Goal: Information Seeking & Learning: Understand process/instructions

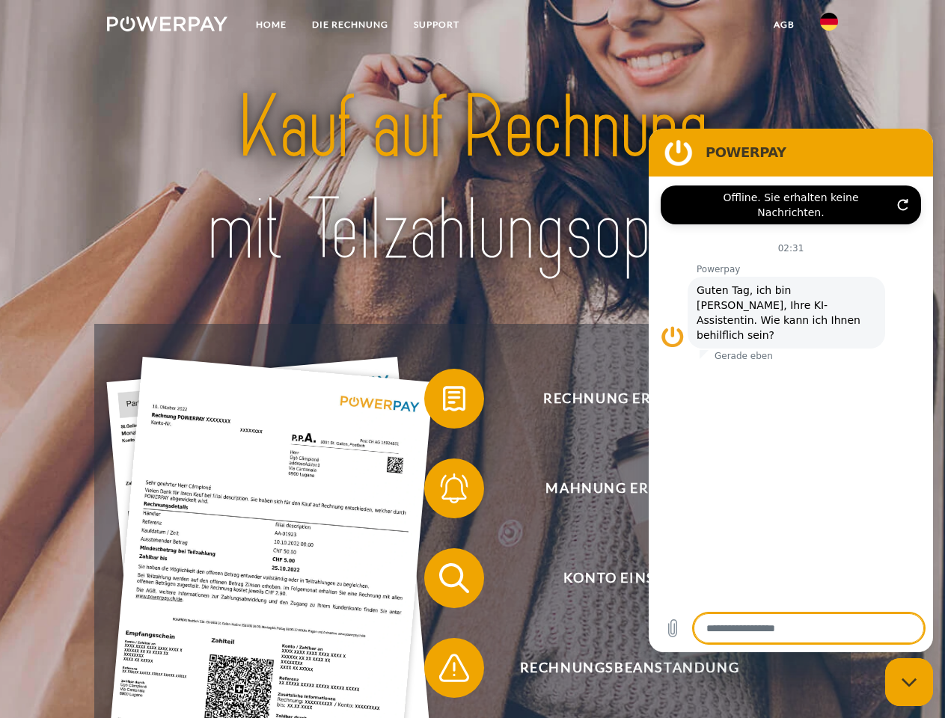
click at [167, 26] on img at bounding box center [167, 23] width 120 height 15
click at [829, 26] on img at bounding box center [829, 22] width 18 height 18
click at [784, 25] on link "agb" at bounding box center [784, 24] width 46 height 27
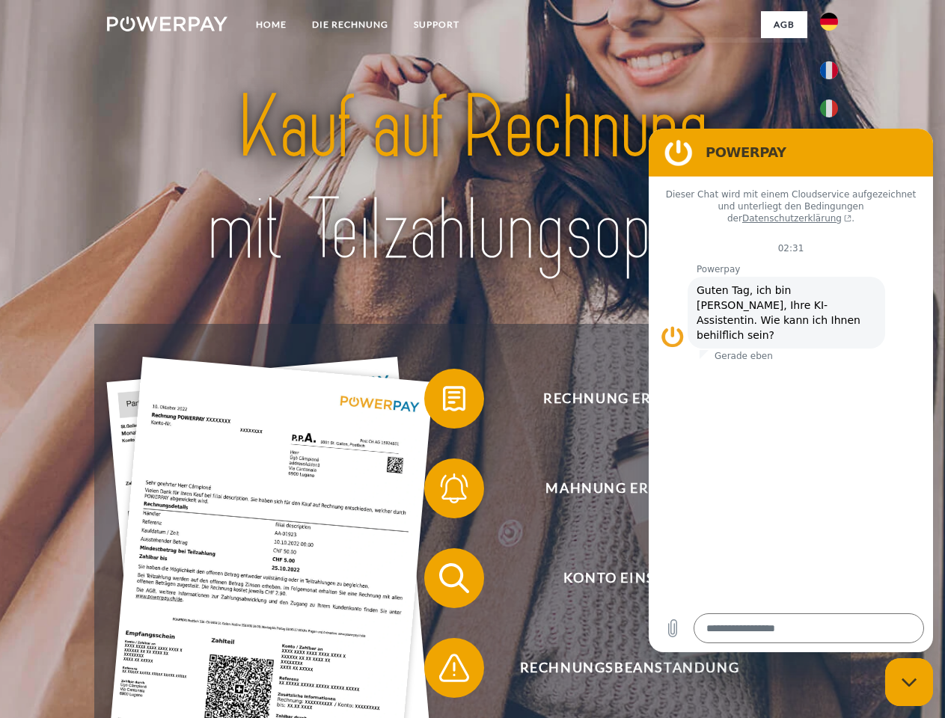
click at [443, 402] on span at bounding box center [431, 398] width 75 height 75
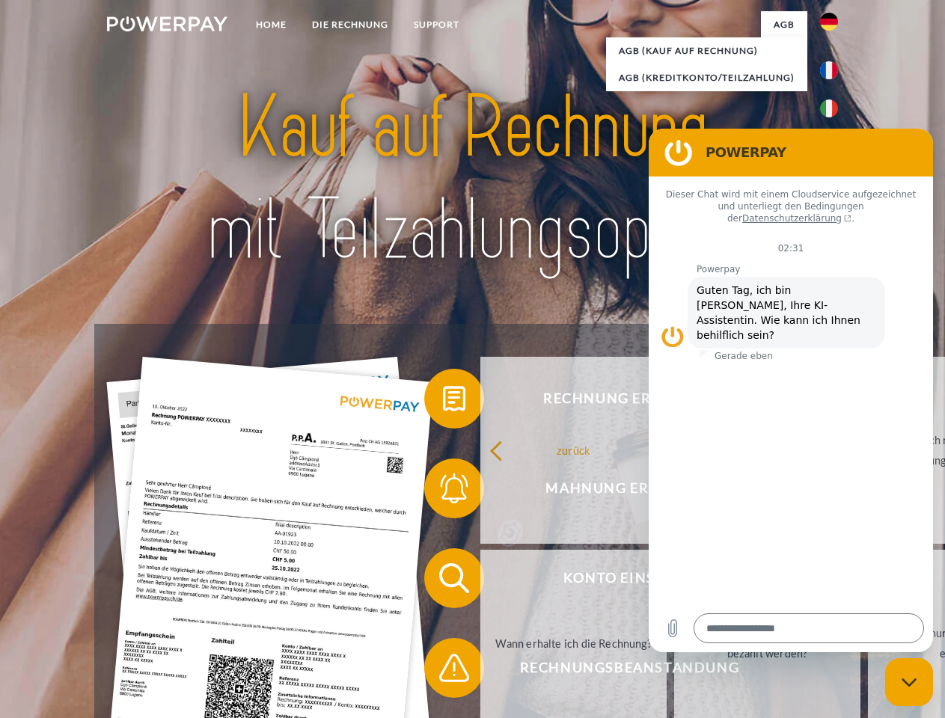
click at [443, 492] on span at bounding box center [431, 488] width 75 height 75
click at [674, 581] on link "Bis wann muss die Rechnung bezahlt werden?" at bounding box center [767, 643] width 186 height 187
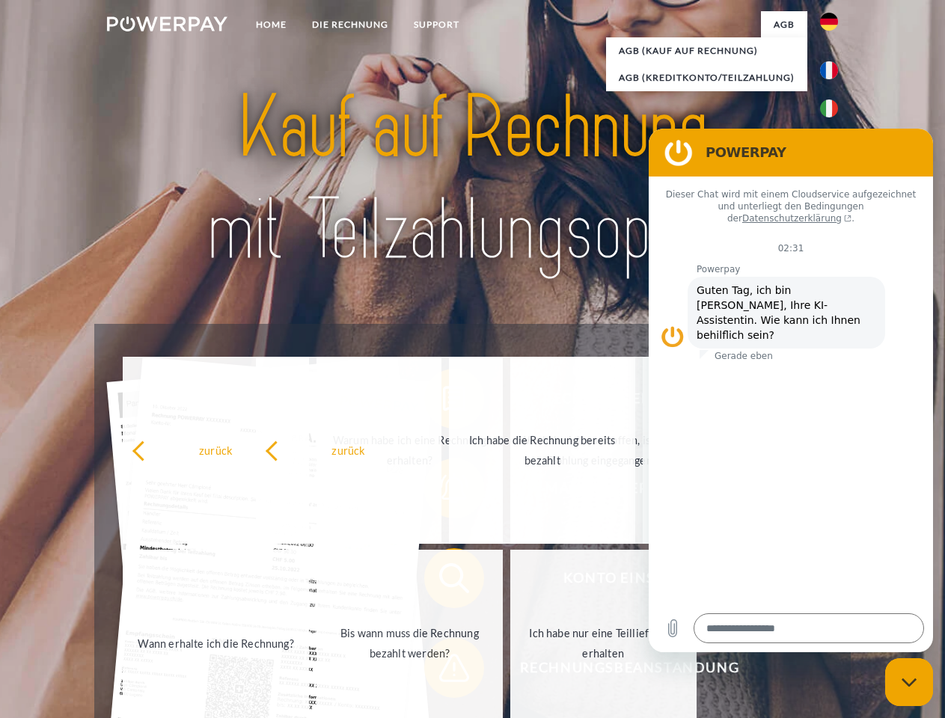
click at [443, 671] on span at bounding box center [431, 668] width 75 height 75
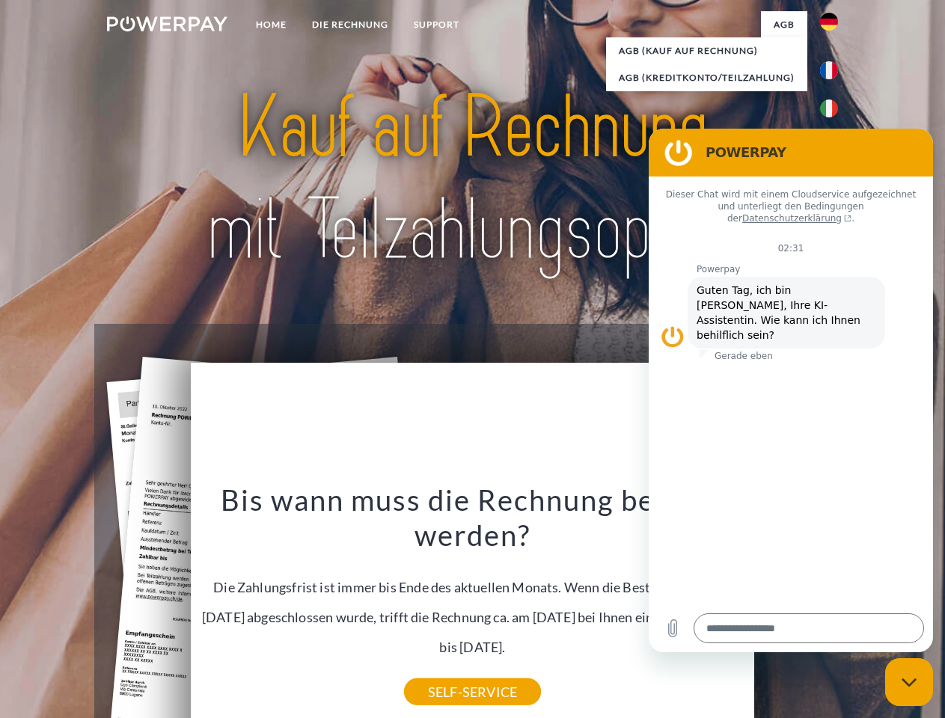
click at [909, 682] on icon "Messaging-Fenster schließen" at bounding box center [910, 683] width 16 height 10
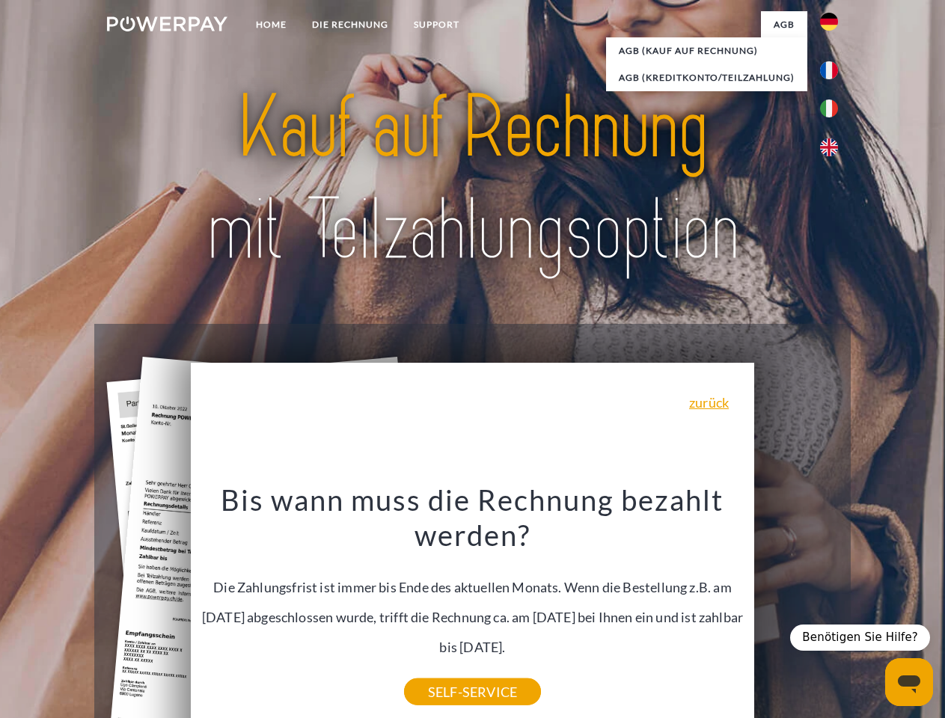
type textarea "*"
